Goal: Task Accomplishment & Management: Use online tool/utility

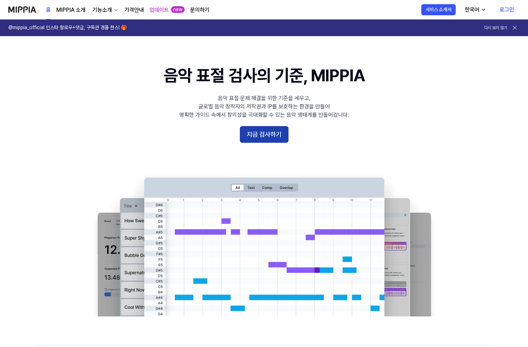
click at [260, 134] on button "지금 검사하기" at bounding box center [264, 134] width 49 height 17
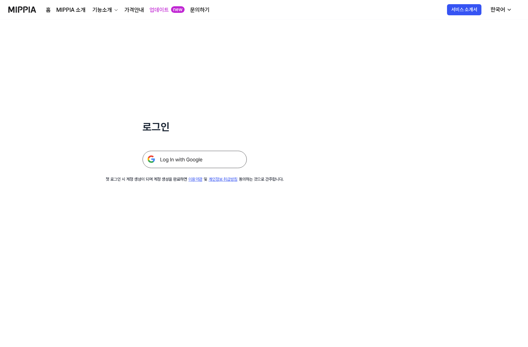
click at [198, 161] on img at bounding box center [194, 159] width 104 height 17
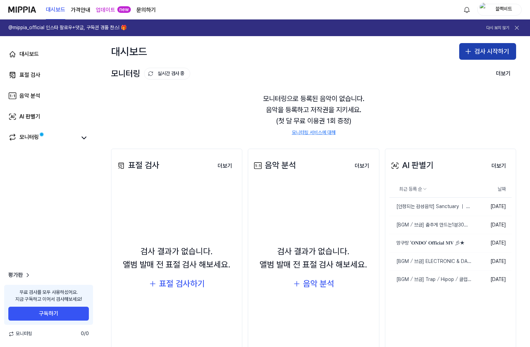
click at [481, 49] on button "검사 시작하기" at bounding box center [487, 51] width 57 height 17
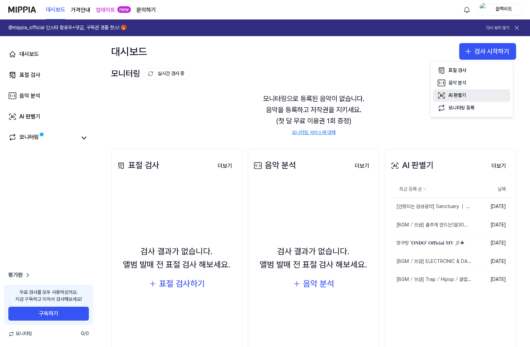
click at [461, 97] on div "AI 판별기" at bounding box center [458, 95] width 18 height 7
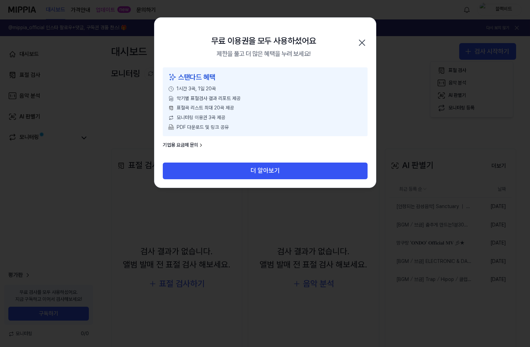
click at [364, 41] on icon "button" at bounding box center [362, 43] width 6 height 6
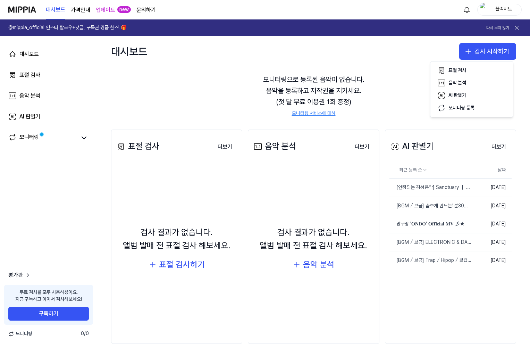
scroll to position [30, 0]
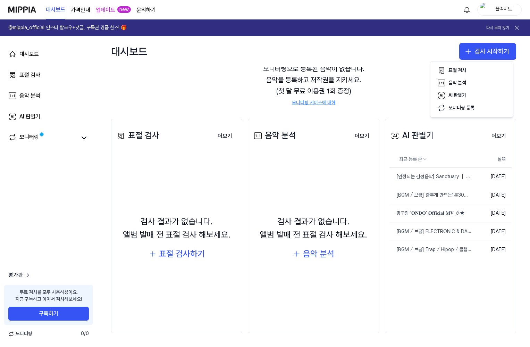
click at [498, 25] on button "다시 보지 않기" at bounding box center [498, 28] width 23 height 6
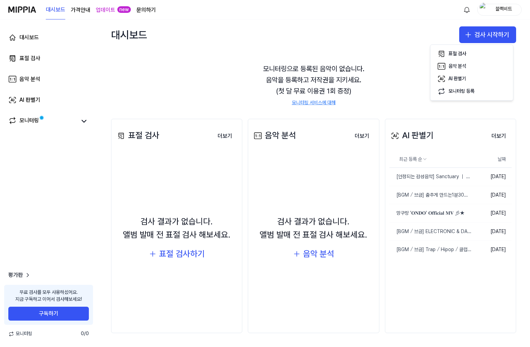
scroll to position [13, 0]
drag, startPoint x: 504, startPoint y: 3, endPoint x: 504, endPoint y: 7, distance: 4.2
click at [504, 5] on div "대시보드 가격안내 업데이트 new 문의하기 블랙비트" at bounding box center [265, 9] width 514 height 19
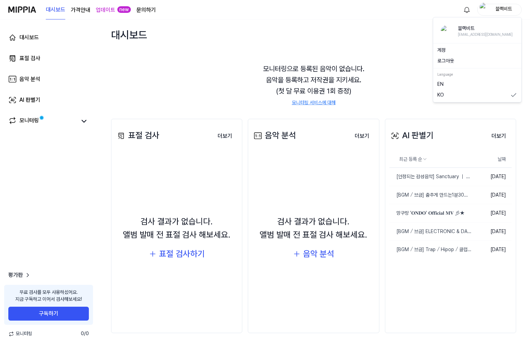
click at [503, 13] on div "블랙비트" at bounding box center [503, 10] width 27 height 8
click at [451, 59] on button "로그아웃" at bounding box center [478, 61] width 80 height 7
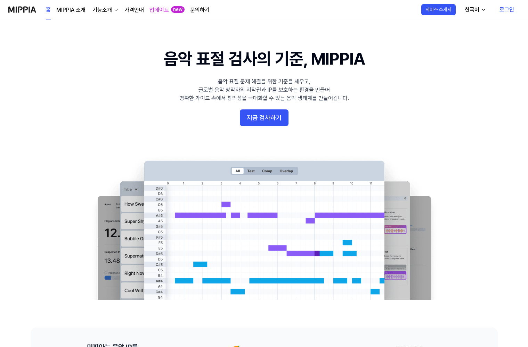
click at [505, 9] on link "로그인" at bounding box center [506, 9] width 26 height 19
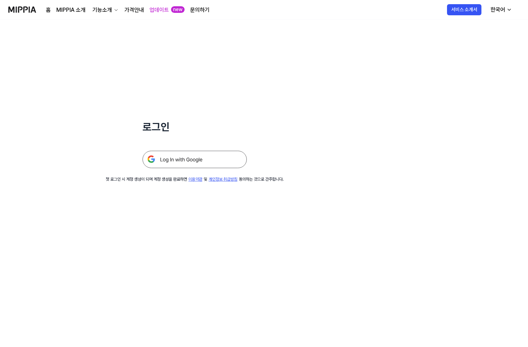
click at [195, 159] on img at bounding box center [194, 159] width 104 height 17
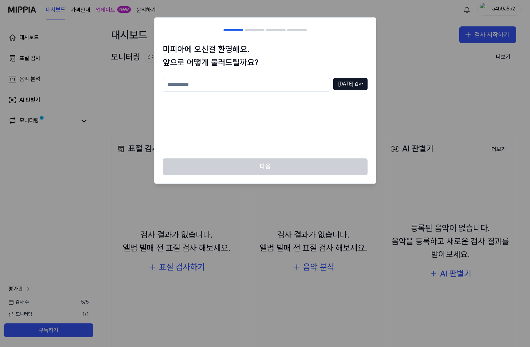
click at [214, 107] on div "[DATE] 검사" at bounding box center [265, 114] width 205 height 72
click at [203, 86] on input "text" at bounding box center [247, 85] width 168 height 14
type input "*"
type input "***"
click at [355, 90] on button "[DATE] 검사" at bounding box center [350, 84] width 34 height 13
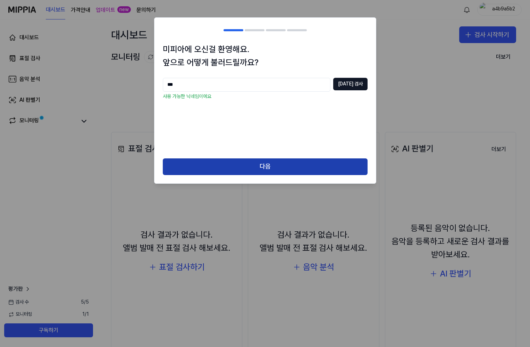
click at [247, 167] on button "다음" at bounding box center [265, 166] width 205 height 17
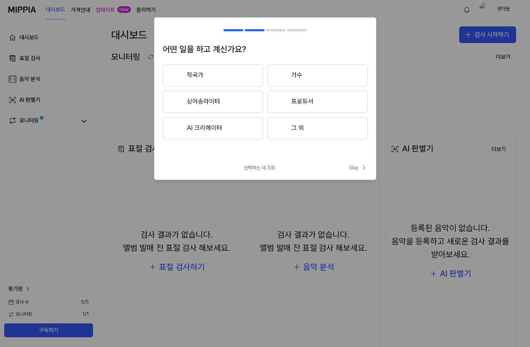
click at [225, 73] on button "작곡가" at bounding box center [213, 75] width 100 height 22
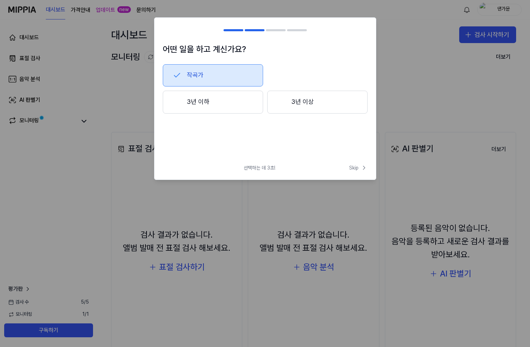
click at [223, 103] on button "3년 이하" at bounding box center [213, 102] width 100 height 23
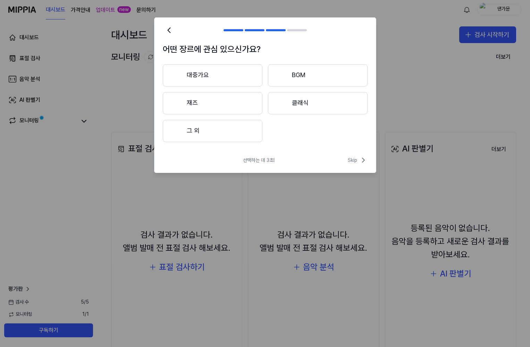
click at [283, 72] on div at bounding box center [282, 75] width 8 height 8
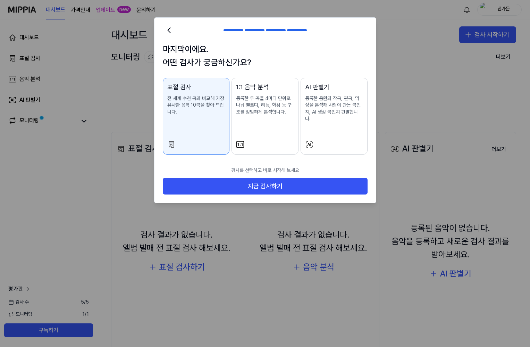
click at [261, 113] on p "등록한 두 곡을 4마디 단위로 나눠 멜로디, 리듬, 화성 등 구조를 정밀하게 분석합니다." at bounding box center [265, 105] width 58 height 20
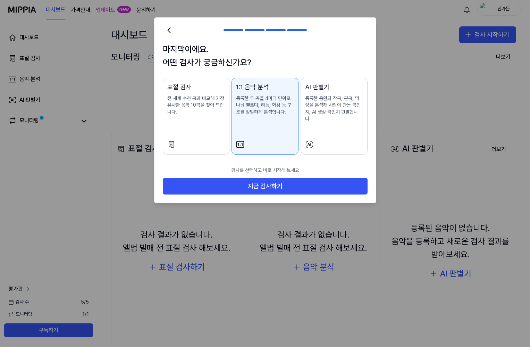
click at [339, 107] on p "등록한 음원의 작곡, 편곡, 믹싱을 분석해 사람이 만든 곡인지, AI 생성 곡인지 판별합니다." at bounding box center [334, 108] width 58 height 27
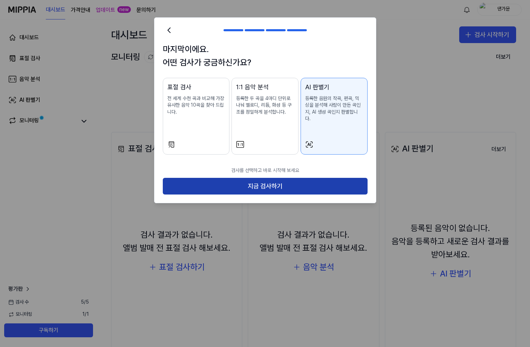
click at [284, 178] on button "지금 검사하기" at bounding box center [265, 186] width 205 height 17
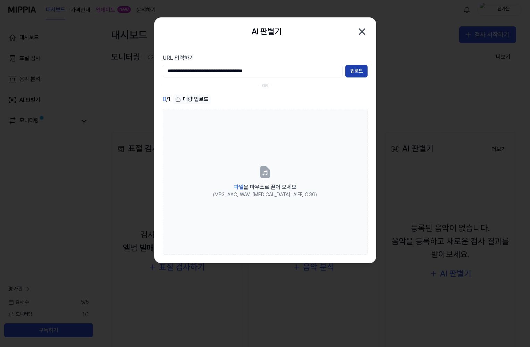
type input "**********"
click at [357, 70] on button "업로드" at bounding box center [357, 71] width 22 height 13
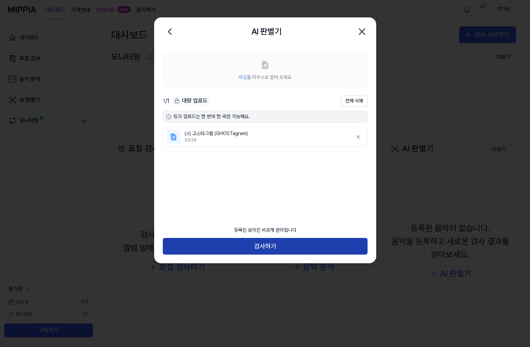
click at [282, 243] on button "검사하기" at bounding box center [265, 246] width 205 height 17
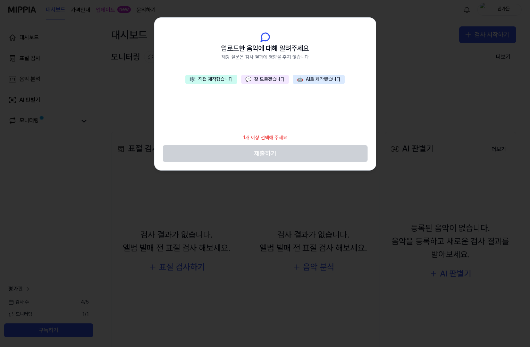
click at [269, 77] on button "💬 잘 모르겠습니다" at bounding box center [265, 80] width 48 height 10
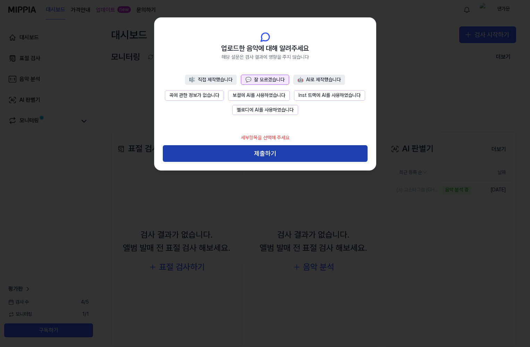
click at [279, 154] on button "제출하기" at bounding box center [265, 153] width 205 height 17
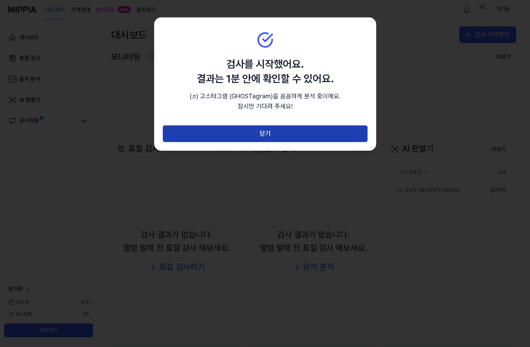
click at [250, 132] on button "닫기" at bounding box center [265, 133] width 205 height 17
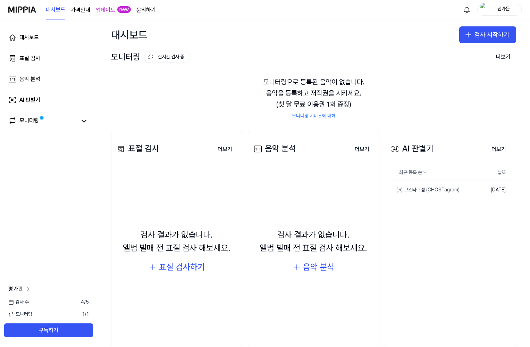
click at [250, 105] on div "모니터링으로 등록된 음악이 없습니다. 음악을 등록하고 저작권을 지키세요. (첫 달 무료 이용권 1회 증정) 모니터링 서비스에 대해" at bounding box center [313, 98] width 405 height 60
click at [499, 148] on button "더보기" at bounding box center [499, 149] width 26 height 14
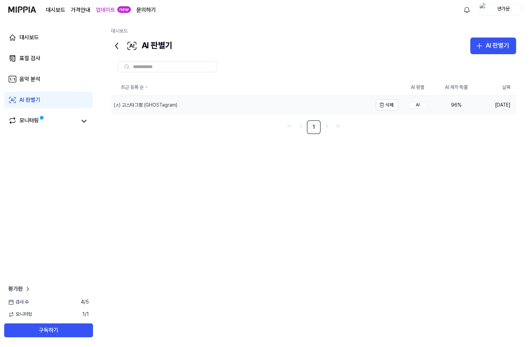
click at [160, 101] on div "(♬) 고스타그램 (GHOSTagram)" at bounding box center [242, 105] width 262 height 18
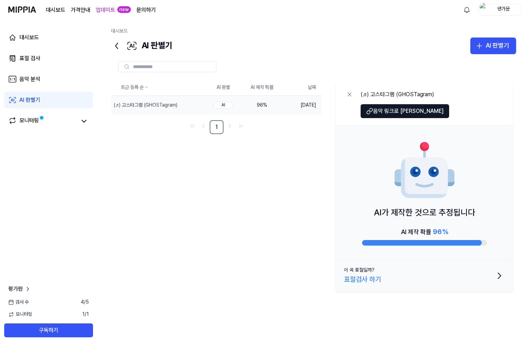
click at [318, 150] on div "최근 등록 순 AI 판별 AI 제작 확률 날짜 (♬) 고스타그램 (GHOSTagram) 삭제 AI 96 % [DATE] 1 (♬) 고스타그램 …" at bounding box center [313, 191] width 405 height 225
click at [291, 154] on div "최근 등록 순 AI 판별 AI 제작 확률 날짜 (♬) 고스타그램 (GHOSTagram) 삭제 AI 96 % [DATE] 1 (♬) 고스타그램 …" at bounding box center [313, 191] width 405 height 225
